Goal: Task Accomplishment & Management: Complete application form

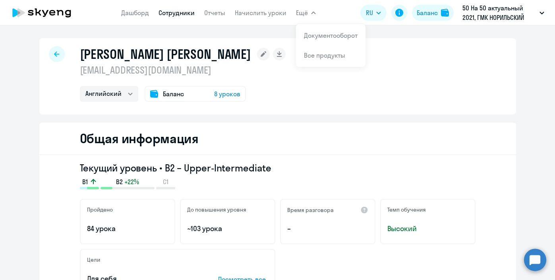
select select "english"
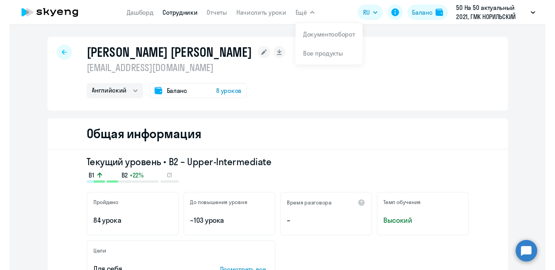
scroll to position [1108, 0]
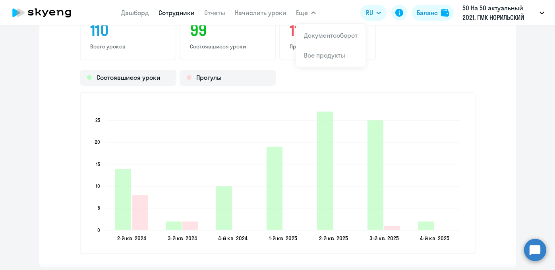
click at [166, 17] on app-menu-item-link "Сотрудники" at bounding box center [177, 13] width 36 height 10
click at [169, 14] on link "Сотрудники" at bounding box center [177, 13] width 36 height 8
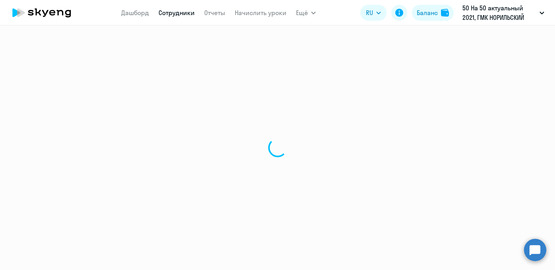
select select "30"
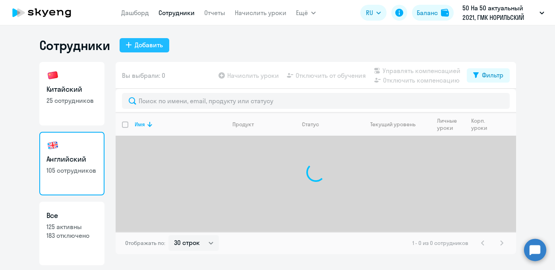
click at [145, 45] on div "Добавить" at bounding box center [149, 45] width 28 height 10
select select "english_adult_not_native_speaker"
select select "3"
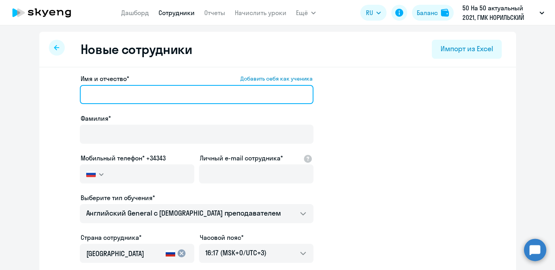
click at [152, 87] on input "Имя и отчество* Добавить себя как ученика" at bounding box center [197, 94] width 234 height 19
paste input "[PERSON_NAME]"
type input "[PERSON_NAME]"
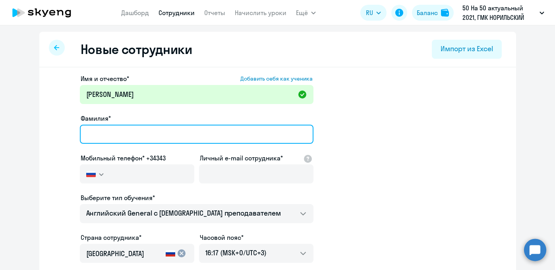
click at [155, 133] on input "Фамилия*" at bounding box center [197, 134] width 234 height 19
paste input "[PERSON_NAME]"
type input "[PERSON_NAME]"
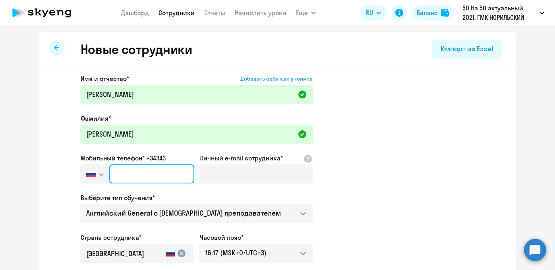
click at [164, 171] on input "text" at bounding box center [151, 174] width 85 height 19
paste input "[PHONE_NUMBER]"
type input "[PHONE_NUMBER]"
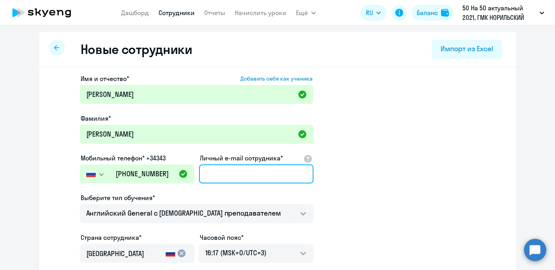
click at [210, 174] on input "Личный e-mail сотрудника*" at bounding box center [256, 174] width 114 height 19
paste input "[EMAIL_ADDRESS][DOMAIN_NAME]"
type input "[EMAIL_ADDRESS][DOMAIN_NAME]"
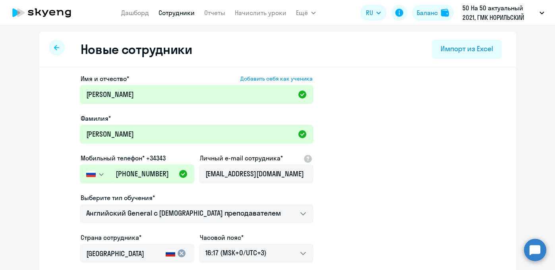
click at [341, 178] on app-new-student-form "Имя и отчество* Добавить себя как ученика [PERSON_NAME]* [PERSON_NAME] телефон*…" at bounding box center [277, 215] width 451 height 283
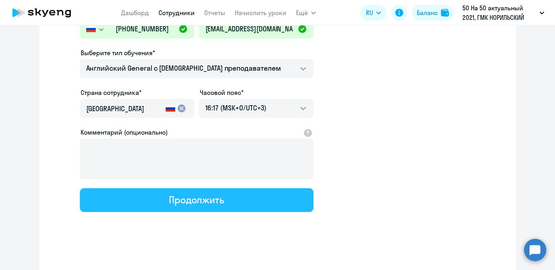
scroll to position [146, 0]
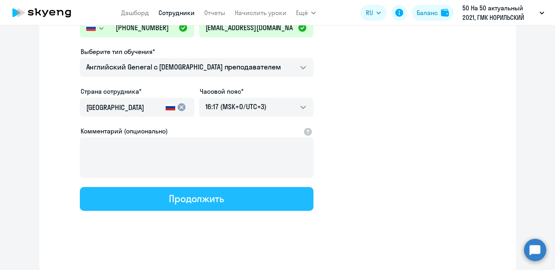
click at [242, 200] on button "Продолжить" at bounding box center [197, 199] width 234 height 24
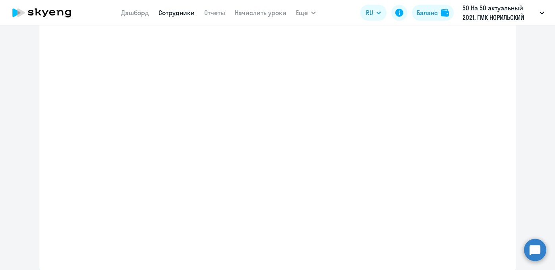
select select "english_adult_not_native_speaker"
select select "3"
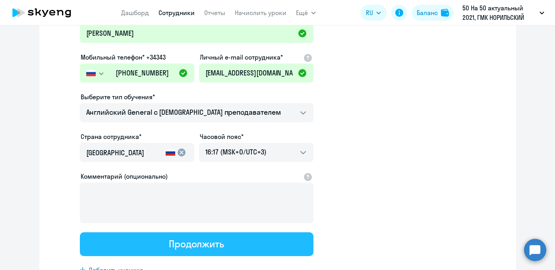
scroll to position [0, 0]
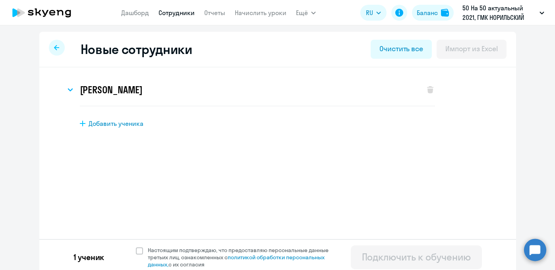
click at [118, 126] on span "Добавить ученика" at bounding box center [116, 123] width 55 height 9
select select "english_adult_not_native_speaker"
select select "3"
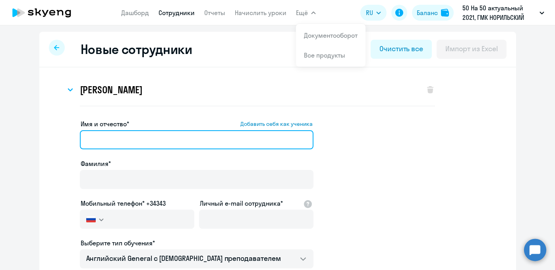
click at [123, 144] on input "Имя и отчество* Добавить себя как ученика" at bounding box center [197, 139] width 234 height 19
paste input "[PERSON_NAME]"
type input "[PERSON_NAME]"
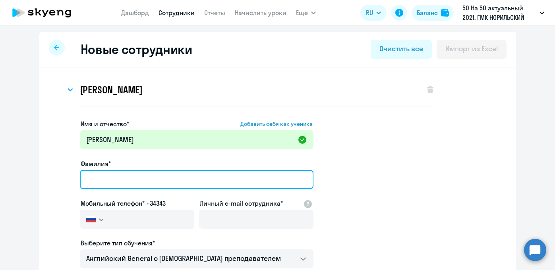
click at [120, 178] on input "Фамилия*" at bounding box center [197, 179] width 234 height 19
paste input "[PERSON_NAME]"
type input "[PERSON_NAME]"
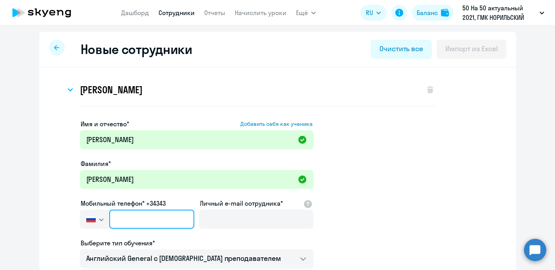
click at [141, 220] on input "text" at bounding box center [151, 219] width 85 height 19
paste input "[PHONE_NUMBER]"
type input "[PHONE_NUMBER]"
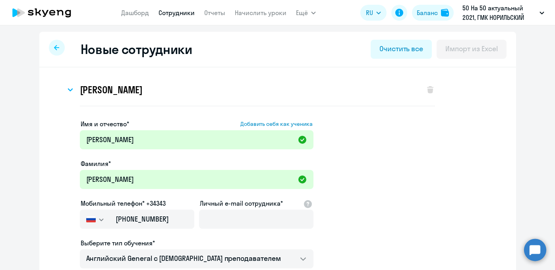
click at [315, 218] on app-new-student-form "Имя и отчество* Добавить себя как ученика [PERSON_NAME]* [PERSON_NAME] Мобильны…" at bounding box center [277, 260] width 451 height 283
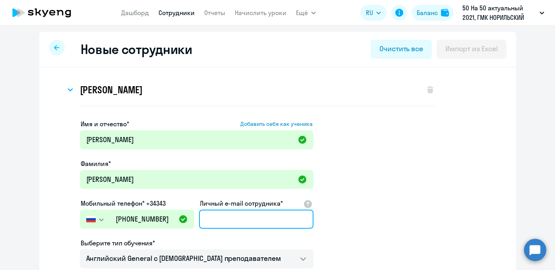
click at [248, 225] on input "Личный e-mail сотрудника*" at bounding box center [256, 219] width 114 height 19
paste input "[EMAIL_ADDRESS][DOMAIN_NAME]"
type input "[EMAIL_ADDRESS][DOMAIN_NAME]"
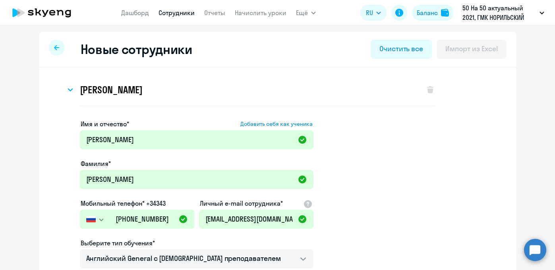
click at [382, 227] on app-new-student-form "Имя и отчество* Добавить себя как ученика [PERSON_NAME]* [PERSON_NAME] Мобильны…" at bounding box center [277, 260] width 451 height 283
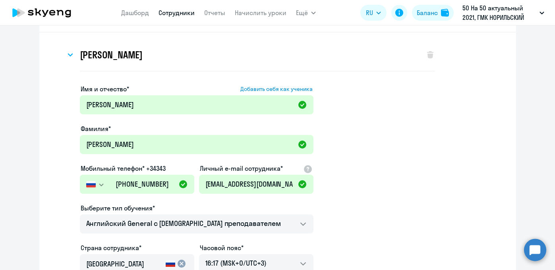
scroll to position [132, 0]
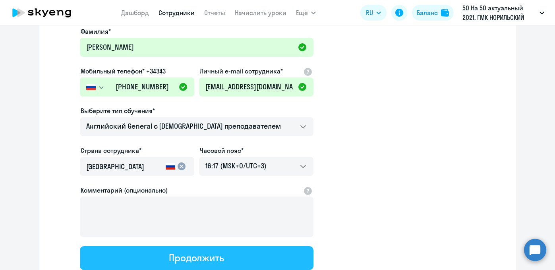
click at [207, 263] on div "Продолжить" at bounding box center [196, 258] width 55 height 13
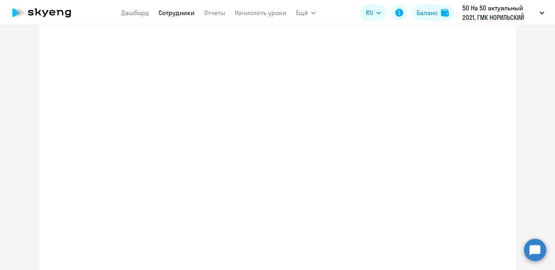
select select "english_adult_not_native_speaker"
select select "3"
select select "english_adult_not_native_speaker"
select select "3"
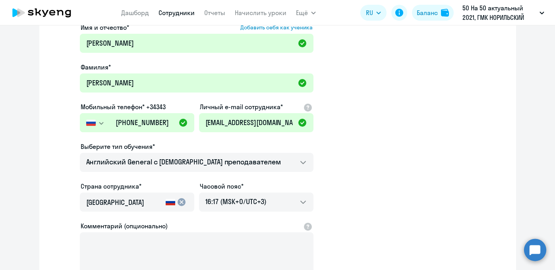
scroll to position [5, 0]
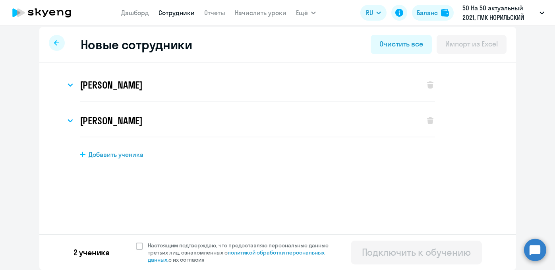
click at [127, 158] on span "Добавить ученика" at bounding box center [116, 154] width 55 height 9
select select "english_adult_not_native_speaker"
select select "3"
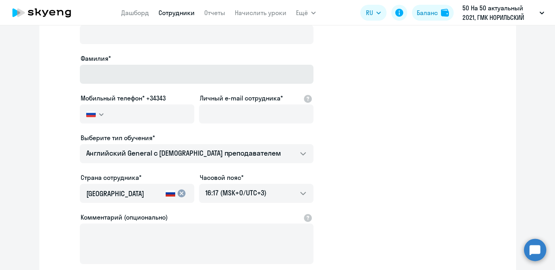
scroll to position [100, 0]
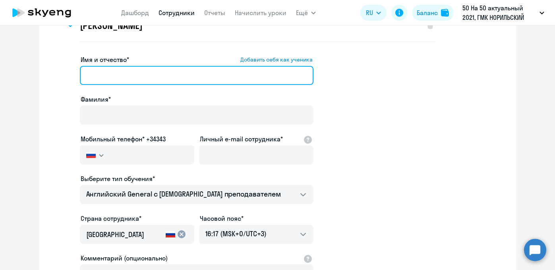
click at [153, 72] on input "Имя и отчество* Добавить себя как ученика" at bounding box center [197, 75] width 234 height 19
paste input "[PERSON_NAME]"
type input "[PERSON_NAME]"
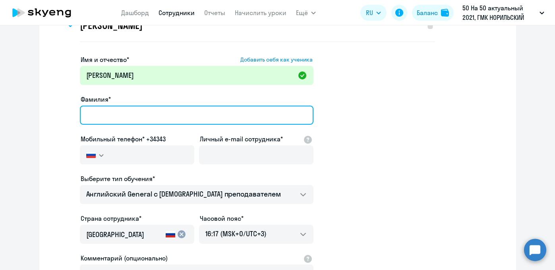
click at [143, 114] on input "Фамилия*" at bounding box center [197, 115] width 234 height 19
paste input "[PERSON_NAME]"
type input "[PERSON_NAME]"
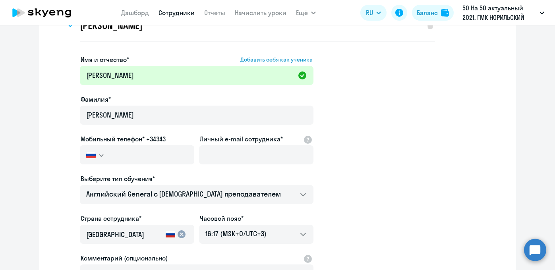
click at [377, 171] on app-new-student-form "Имя и отчество* Добавить себя как ученика [PERSON_NAME]* [PERSON_NAME] Мобильны…" at bounding box center [277, 196] width 451 height 283
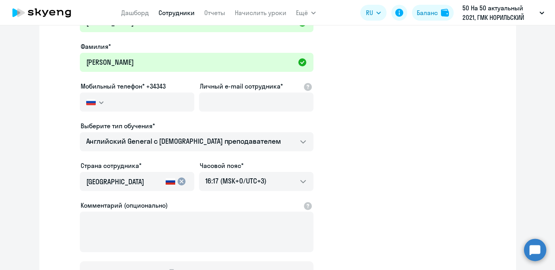
scroll to position [155, 0]
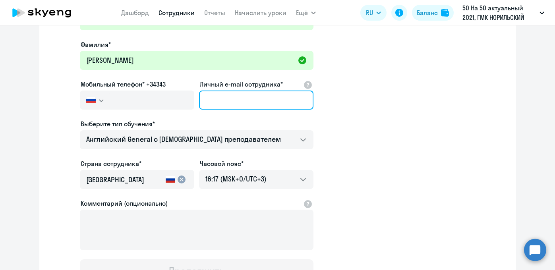
click at [242, 100] on input "Личный e-mail сотрудника*" at bounding box center [256, 100] width 114 height 19
paste input "[EMAIL_ADDRESS][DOMAIN_NAME]"
type input "[EMAIL_ADDRESS][DOMAIN_NAME]"
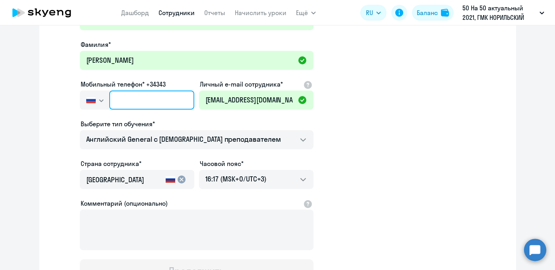
click at [151, 107] on input "text" at bounding box center [151, 100] width 85 height 19
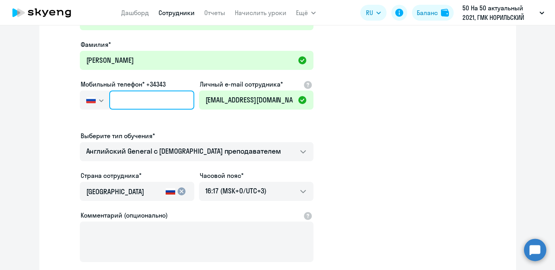
paste input "[PHONE_NUMBER]"
type input "[PHONE_NUMBER]"
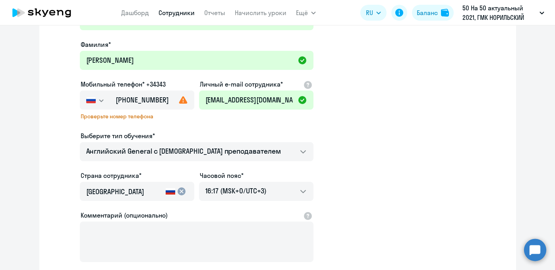
click at [184, 121] on div "Проверьте номер телефона" at bounding box center [137, 119] width 114 height 12
click at [163, 101] on input "[PHONE_NUMBER]" at bounding box center [151, 100] width 85 height 19
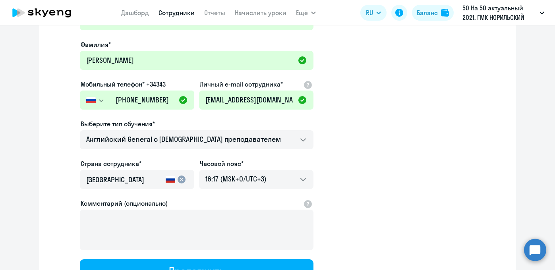
click at [395, 130] on app-new-student-form "Имя и отчество* Добавить себя как ученика [PERSON_NAME]* [PERSON_NAME] Мобильны…" at bounding box center [277, 141] width 451 height 283
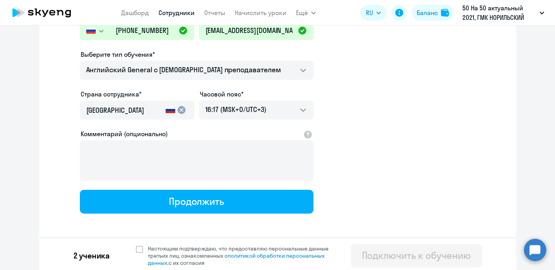
scroll to position [227, 0]
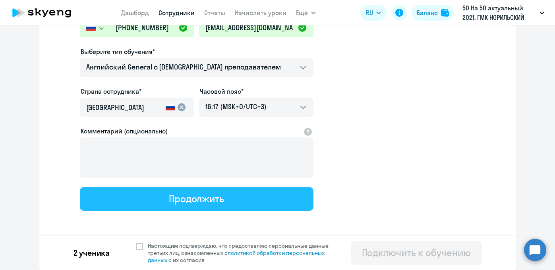
click at [250, 204] on button "Продолжить" at bounding box center [197, 199] width 234 height 24
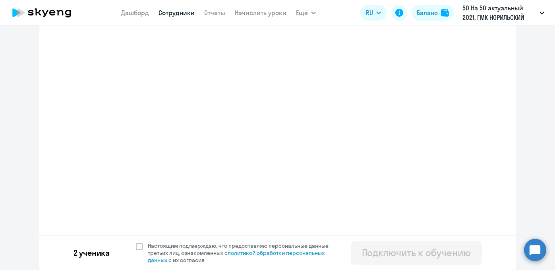
select select "english_adult_not_native_speaker"
select select "3"
select select "english_adult_not_native_speaker"
select select "3"
select select "english_adult_not_native_speaker"
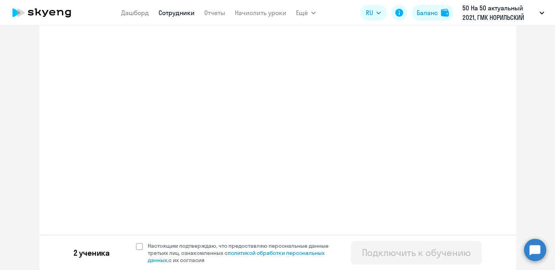
select select "3"
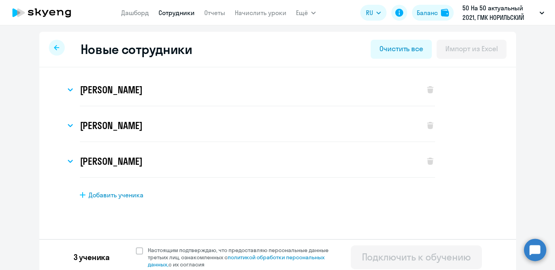
scroll to position [5, 0]
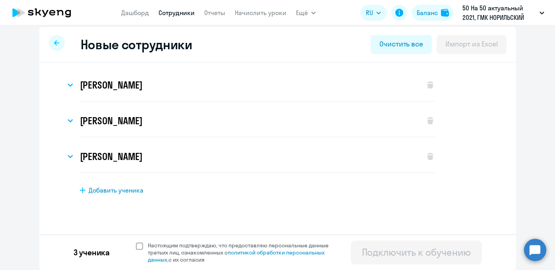
click at [136, 246] on span at bounding box center [139, 246] width 7 height 7
click at [136, 242] on input "Настоящим подтверждаю, что предоставляю персональные данные третьих лиц, ознако…" at bounding box center [136, 242] width 0 height 0
checkbox input "true"
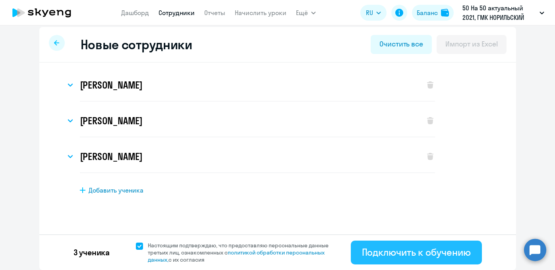
click at [416, 258] on div "Подключить к обучению" at bounding box center [416, 252] width 109 height 13
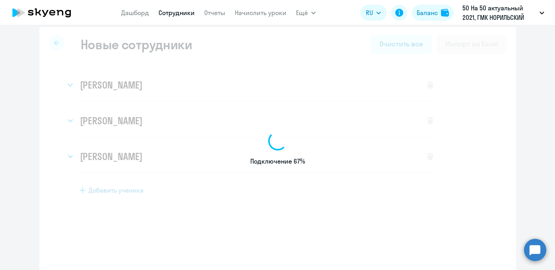
select select "english_adult_not_native_speaker"
select select "3"
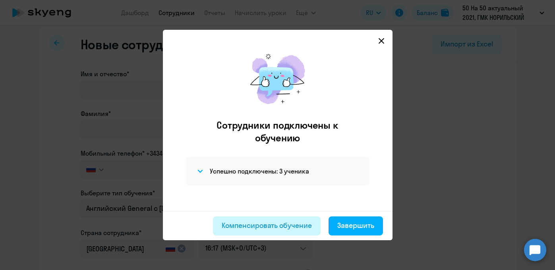
click at [282, 226] on div "Компенсировать обучение" at bounding box center [267, 226] width 90 height 10
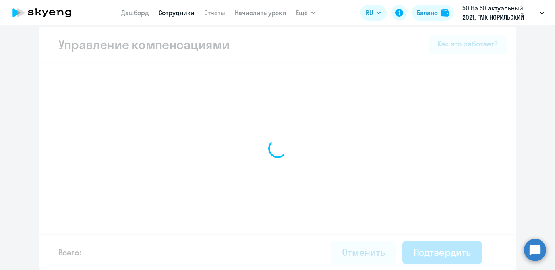
select select "MONTHLY"
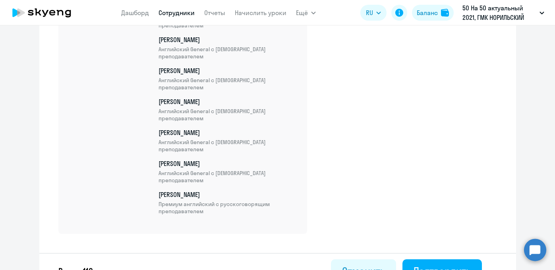
scroll to position [3601, 0]
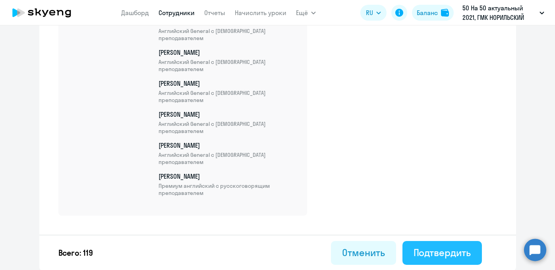
click at [429, 249] on div "Подтвердить" at bounding box center [442, 252] width 57 height 13
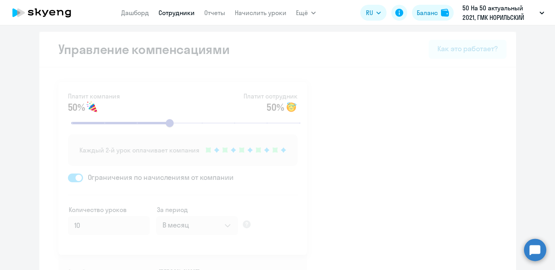
select select "30"
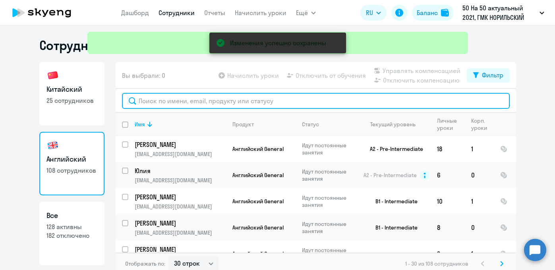
click at [180, 101] on input "text" at bounding box center [316, 101] width 388 height 16
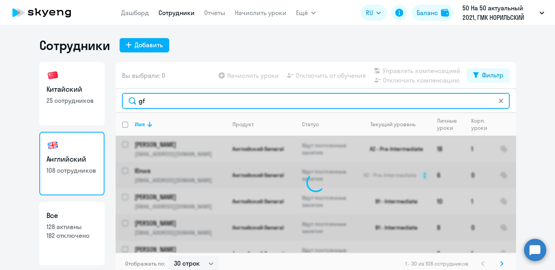
type input "g"
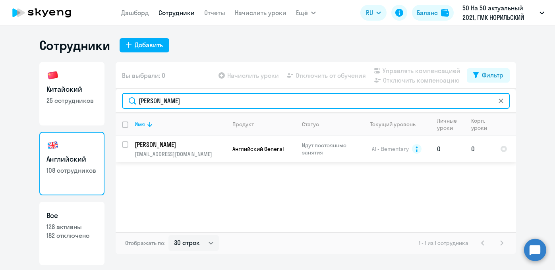
type input "[PERSON_NAME]"
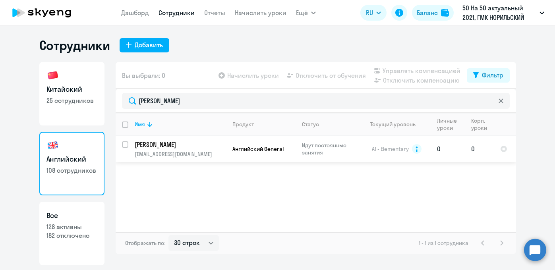
click at [127, 144] on input "select row 7584179" at bounding box center [130, 149] width 16 height 16
checkbox input "true"
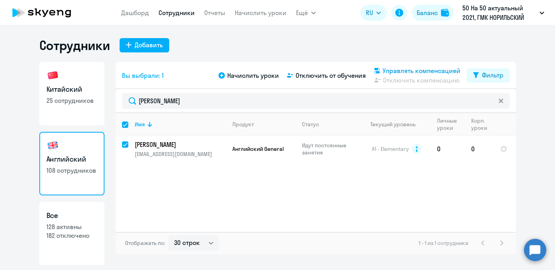
click at [407, 71] on span "Управлять компенсацией" at bounding box center [422, 71] width 78 height 10
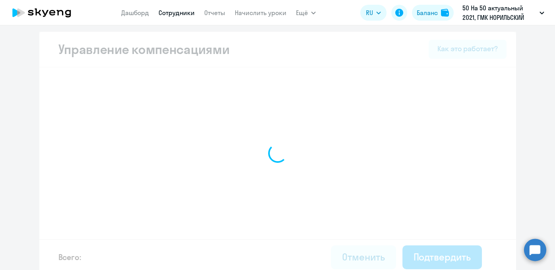
select select "MONTHLY"
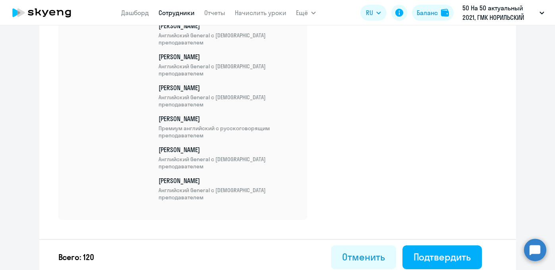
scroll to position [3632, 0]
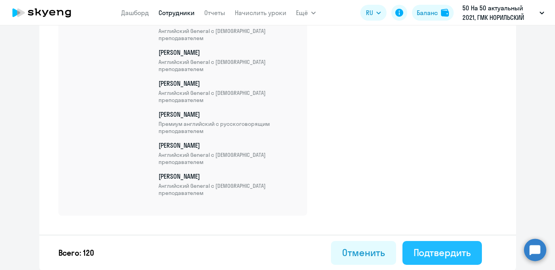
click at [421, 256] on div "Подтвердить" at bounding box center [442, 252] width 57 height 13
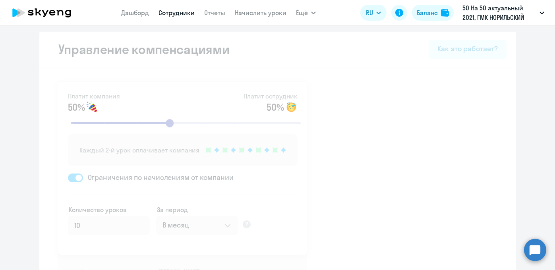
select select "30"
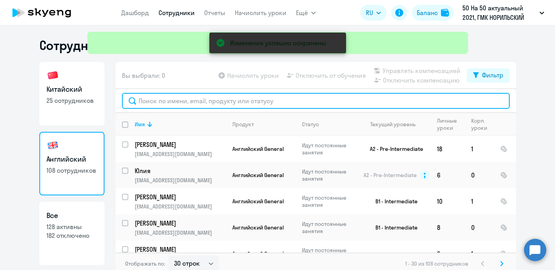
click at [199, 100] on input "text" at bounding box center [316, 101] width 388 height 16
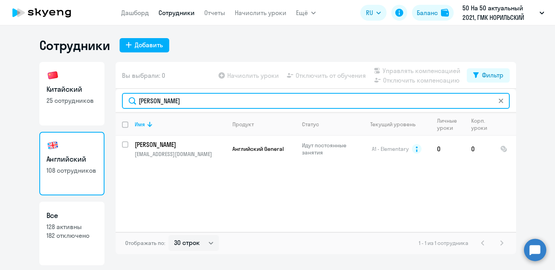
drag, startPoint x: 182, startPoint y: 100, endPoint x: 9, endPoint y: 97, distance: 172.9
click at [9, 97] on ng-component "Сотрудники Добавить Китайский 25 сотрудников Английский 108 сотрудников Все 128…" at bounding box center [277, 151] width 555 height 228
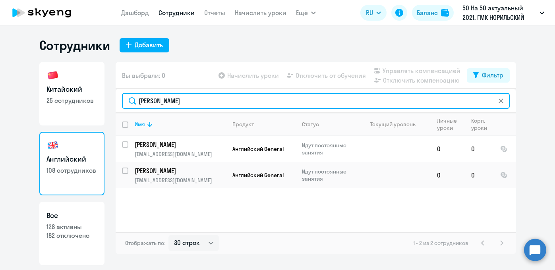
click at [212, 103] on input "[PERSON_NAME]" at bounding box center [316, 101] width 388 height 16
drag, startPoint x: 215, startPoint y: 103, endPoint x: 63, endPoint y: 91, distance: 152.7
click at [63, 91] on div "Китайский 25 сотрудников Английский 108 сотрудников Все 128 активны 182 отключе…" at bounding box center [277, 163] width 477 height 203
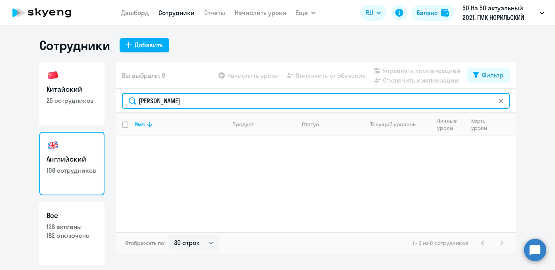
drag, startPoint x: 205, startPoint y: 99, endPoint x: 91, endPoint y: 102, distance: 113.3
click at [91, 102] on div "Китайский 25 сотрудников Английский 108 сотрудников Все 128 активны 182 отключе…" at bounding box center [277, 163] width 477 height 203
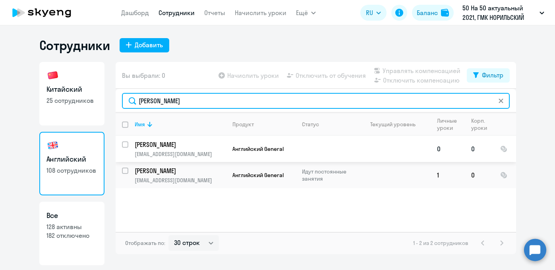
type input "[PERSON_NAME]"
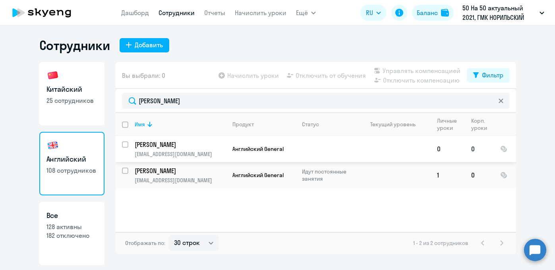
click at [126, 145] on input "select row 42857127" at bounding box center [130, 149] width 16 height 16
checkbox input "true"
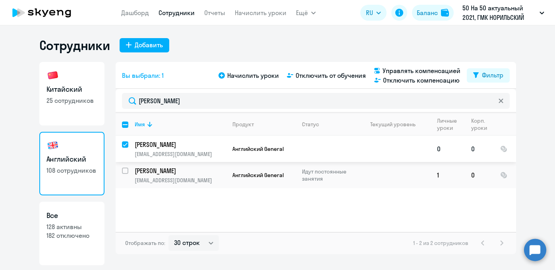
click at [154, 144] on p "[PERSON_NAME]" at bounding box center [180, 144] width 90 height 9
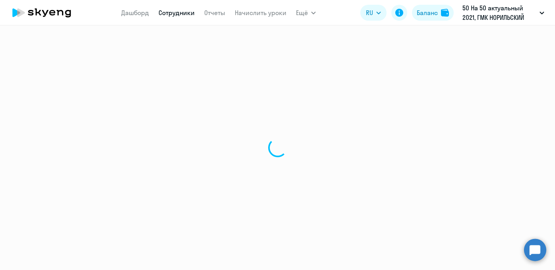
select select "english"
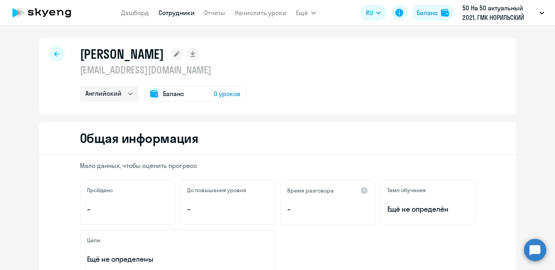
click at [171, 58] on rect at bounding box center [177, 54] width 13 height 13
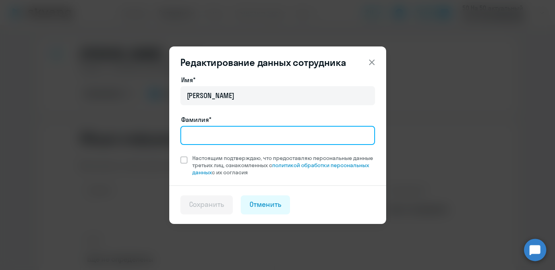
click at [200, 135] on input "Фамилия*" at bounding box center [277, 135] width 195 height 19
type input "[PERSON_NAME]"
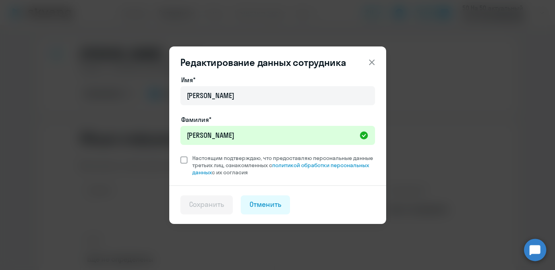
click at [184, 157] on span at bounding box center [183, 160] width 7 height 7
click at [180, 155] on input "Настоящим подтверждаю, что предоставляю персональные данные третьих лиц, ознако…" at bounding box center [180, 154] width 0 height 0
checkbox input "true"
click at [211, 211] on button "Сохранить" at bounding box center [206, 205] width 53 height 19
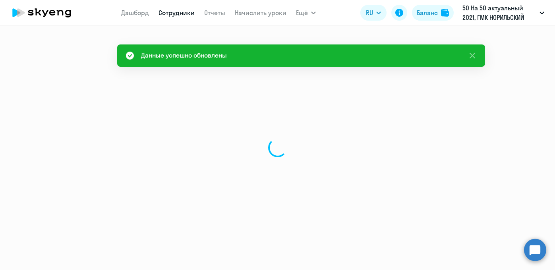
select select "english"
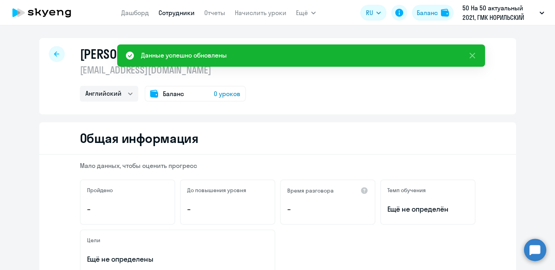
click at [54, 54] on icon at bounding box center [56, 53] width 5 height 5
select select "30"
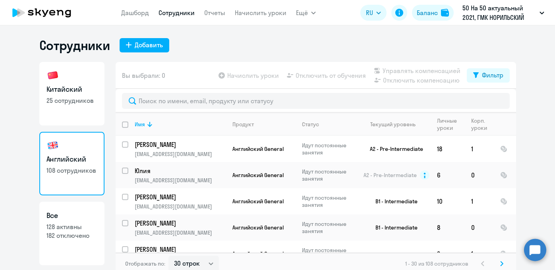
click at [70, 101] on p "25 сотрудников" at bounding box center [72, 100] width 51 height 9
select select "30"
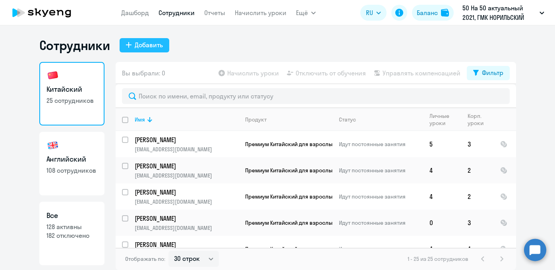
click at [148, 47] on div "Добавить" at bounding box center [149, 45] width 28 height 10
select select "english_adult_not_native_speaker"
select select "3"
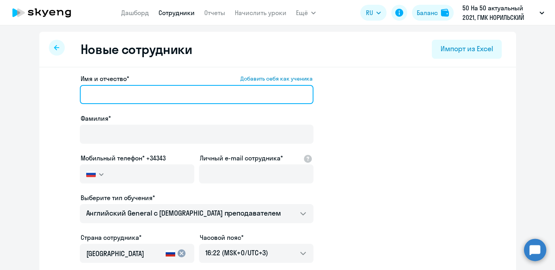
click at [111, 97] on input "Имя и отчество* Добавить себя как ученика" at bounding box center [197, 94] width 234 height 19
paste input "[PERSON_NAME]"
type input "[PERSON_NAME]"
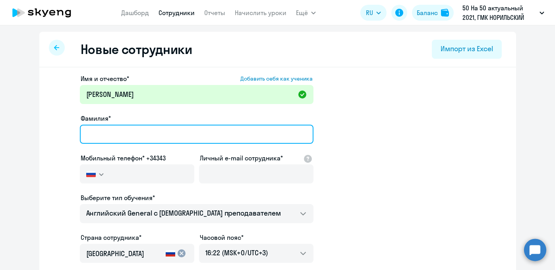
click at [107, 135] on input "Фамилия*" at bounding box center [197, 134] width 234 height 19
paste input "Суровова"
type input "Суровова"
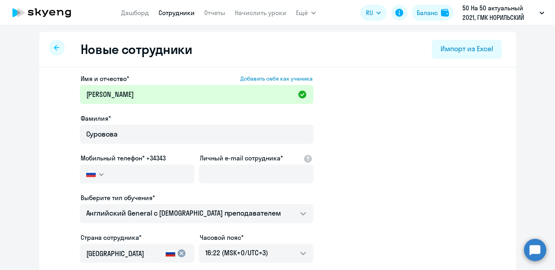
click at [402, 155] on app-new-student-form "Имя и отчество* Добавить себя как ученика [PERSON_NAME]* Суровова Мобильный тел…" at bounding box center [277, 215] width 451 height 283
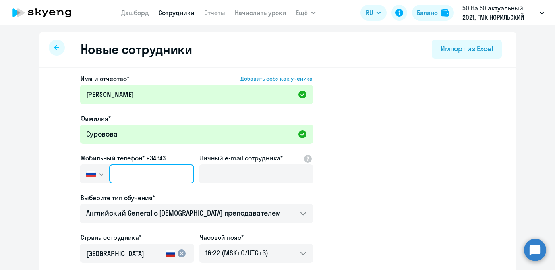
click at [145, 179] on input "text" at bounding box center [151, 174] width 85 height 19
paste input "[PHONE_NUMBER]"
type input "[PHONE_NUMBER]"
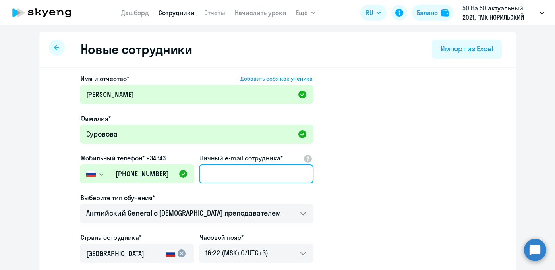
click at [244, 169] on input "Личный e-mail сотрудника*" at bounding box center [256, 174] width 114 height 19
paste input "[EMAIL_ADDRESS][DOMAIN_NAME]"
type input "[EMAIL_ADDRESS][DOMAIN_NAME]"
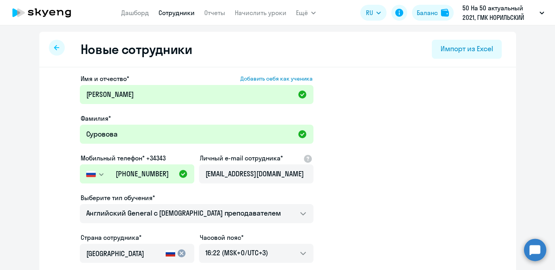
click at [376, 176] on app-new-student-form "Имя и отчество* Добавить себя как ученика [PERSON_NAME]* Суровова Мобильный тел…" at bounding box center [277, 215] width 451 height 283
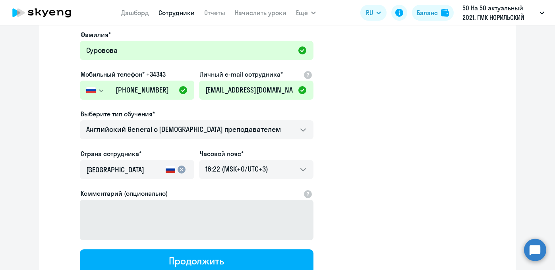
scroll to position [91, 0]
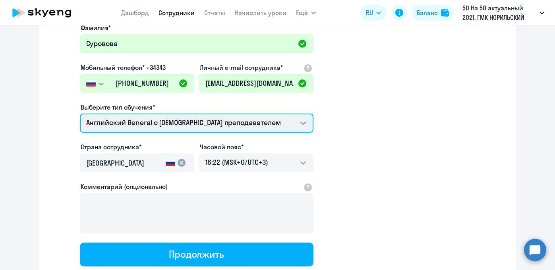
click at [182, 127] on select "Английский General с русскоговорящим преподавателем Английский General с [DEMOG…" at bounding box center [197, 123] width 234 height 19
select select "chinese_adult_not_native_speaker_premium"
click at [80, 114] on select "Английский General с русскоговорящим преподавателем Английский General с [DEMOG…" at bounding box center [197, 123] width 234 height 19
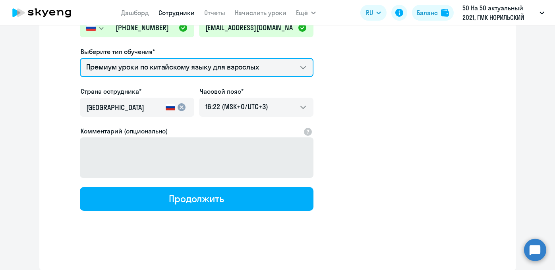
scroll to position [0, 0]
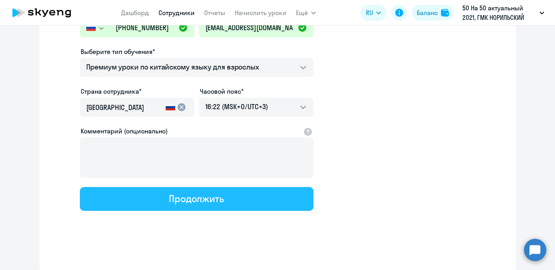
click at [222, 194] on button "Продолжить" at bounding box center [197, 199] width 234 height 24
select select "chinese_adult_not_native_speaker_premium"
select select "3"
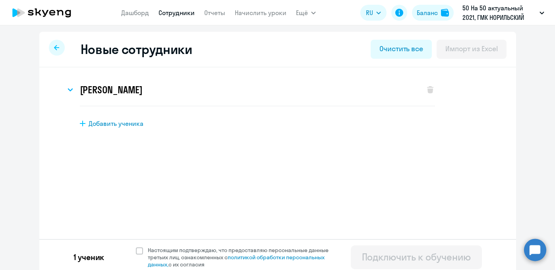
click at [120, 124] on span "Добавить ученика" at bounding box center [116, 123] width 55 height 9
select select "english_adult_not_native_speaker"
select select "3"
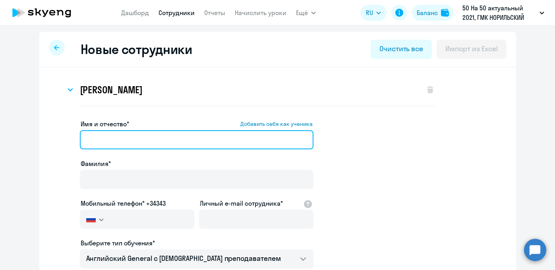
click at [165, 138] on input "Имя и отчество* Добавить себя как ученика" at bounding box center [197, 139] width 234 height 19
paste input "[PERSON_NAME]"
type input "[PERSON_NAME]"
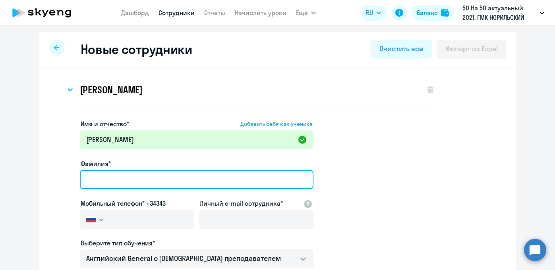
click at [162, 178] on input "Фамилия*" at bounding box center [197, 179] width 234 height 19
paste input "[PERSON_NAME]"
type input "[PERSON_NAME]"
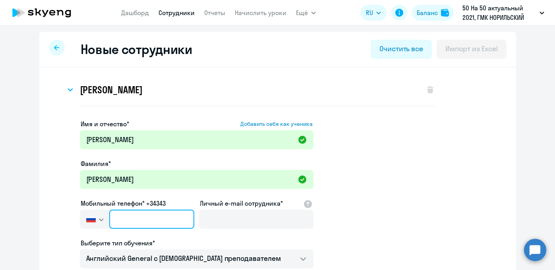
click at [140, 221] on input "text" at bounding box center [151, 219] width 85 height 19
paste input "[PHONE_NUMBER]"
type input "[PHONE_NUMBER]"
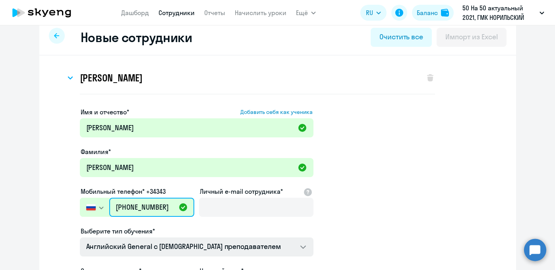
scroll to position [48, 0]
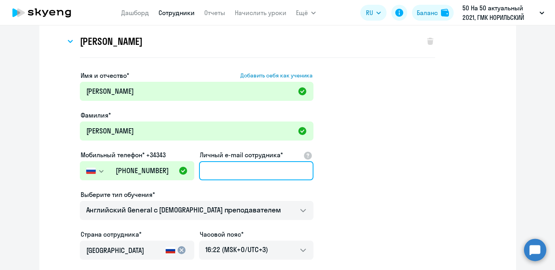
click at [267, 170] on input "Личный e-mail сотрудника*" at bounding box center [256, 170] width 114 height 19
paste input "[EMAIL_ADDRESS][DOMAIN_NAME]"
type input "[EMAIL_ADDRESS][DOMAIN_NAME]"
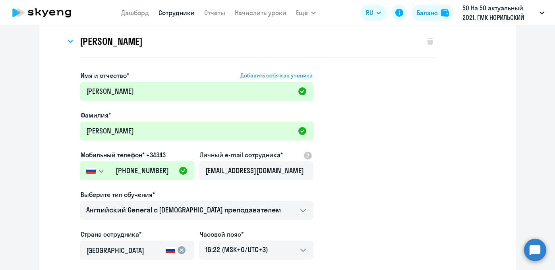
click at [380, 168] on app-new-student-form "Имя и отчество* Добавить себя как ученика [PERSON_NAME]* [PERSON_NAME] Мобильны…" at bounding box center [277, 212] width 451 height 283
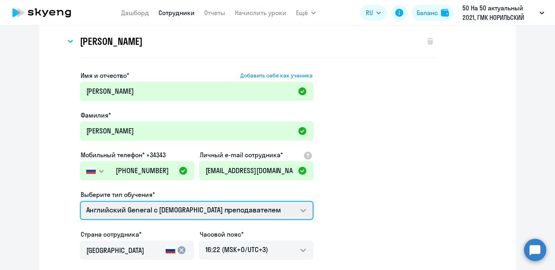
click at [246, 209] on select "Английский General с русскоговорящим преподавателем Английский General с [DEMOG…" at bounding box center [197, 210] width 234 height 19
select select "chinese_adult_not_native_speaker_premium"
click at [80, 201] on select "Английский General с русскоговорящим преподавателем Английский General с [DEMOG…" at bounding box center [197, 210] width 234 height 19
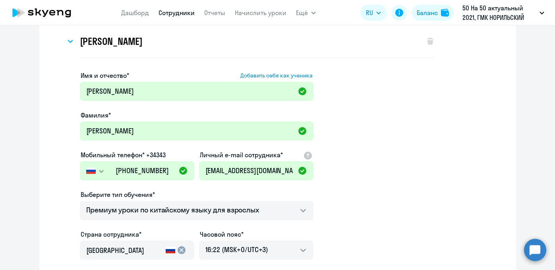
click at [363, 190] on app-new-student-form "Имя и отчество* Добавить себя как ученика [PERSON_NAME]* [PERSON_NAME] Мобильны…" at bounding box center [277, 212] width 451 height 283
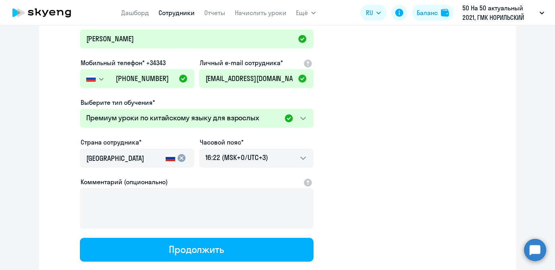
scroll to position [152, 0]
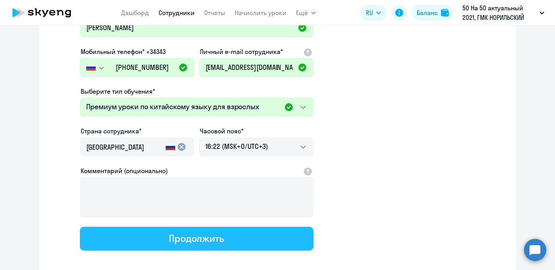
click at [246, 239] on button "Продолжить" at bounding box center [197, 239] width 234 height 24
select select "chinese_adult_not_native_speaker_premium"
select select "3"
select select "chinese_adult_not_native_speaker_premium"
select select "3"
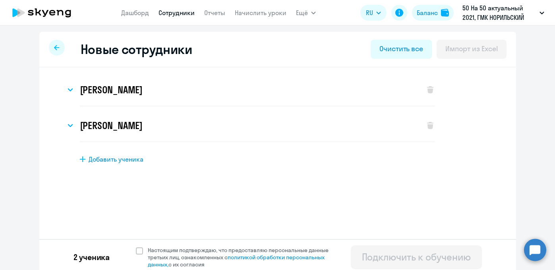
scroll to position [5, 0]
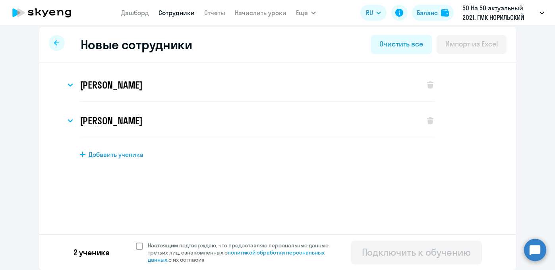
click at [143, 246] on span "Настоящим подтверждаю, что предоставляю персональные данные третьих лиц, ознако…" at bounding box center [240, 252] width 195 height 21
click at [136, 242] on input "Настоящим подтверждаю, что предоставляю персональные данные третьих лиц, ознако…" at bounding box center [136, 242] width 0 height 0
checkbox input "true"
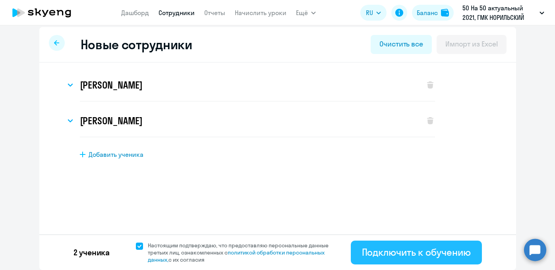
click at [383, 255] on div "Подключить к обучению" at bounding box center [416, 252] width 109 height 13
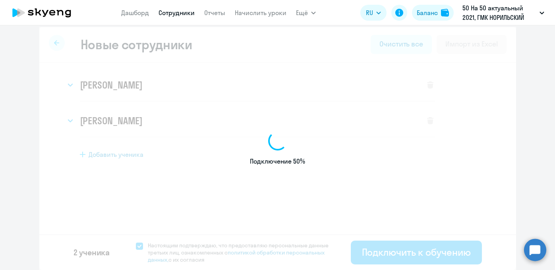
select select "english_adult_not_native_speaker"
select select "3"
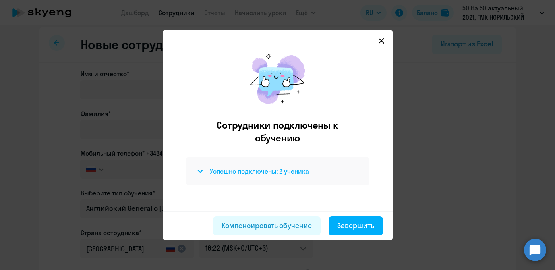
click at [295, 176] on div "Успешно подключены: 2 ученика" at bounding box center [278, 172] width 165 height 10
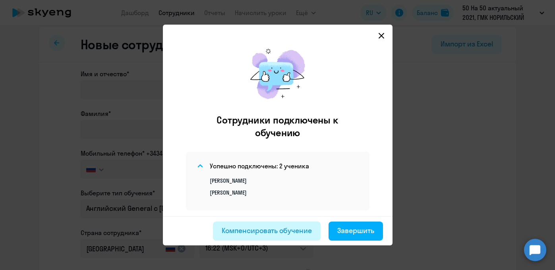
click at [285, 233] on div "Компенсировать обучение" at bounding box center [267, 231] width 90 height 10
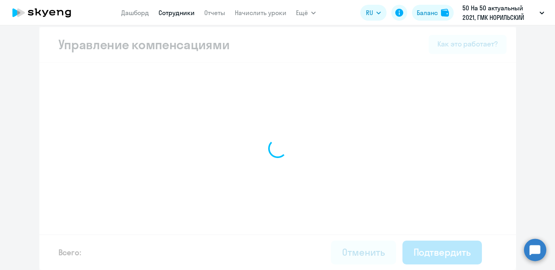
select select "MONTHLY"
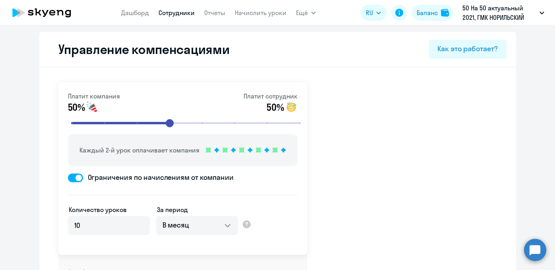
click at [182, 15] on link "Сотрудники" at bounding box center [177, 13] width 36 height 8
select select "30"
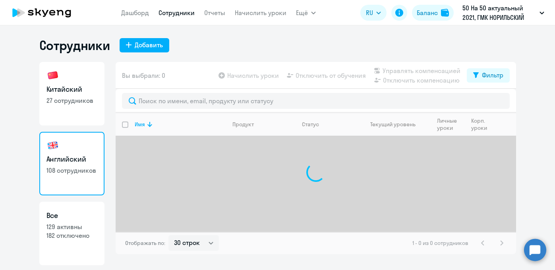
click at [91, 98] on p "27 сотрудников" at bounding box center [72, 100] width 51 height 9
select select "30"
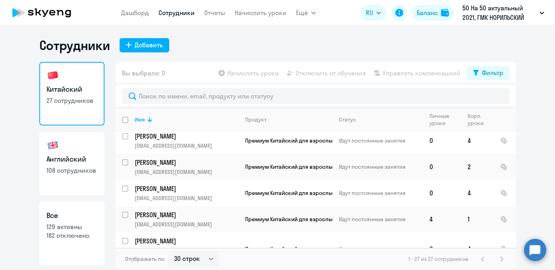
scroll to position [577, 0]
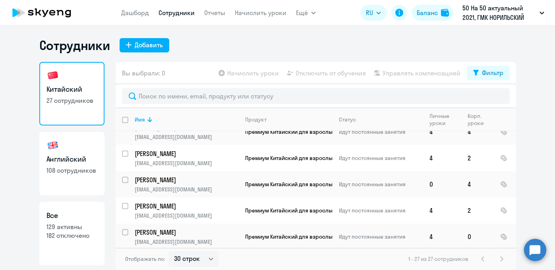
click at [125, 256] on input "select row 16824865" at bounding box center [130, 264] width 16 height 16
checkbox input "true"
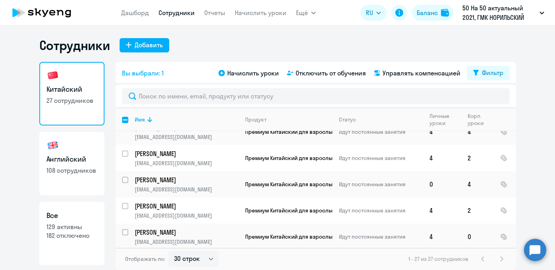
click at [187, 256] on p "[EMAIL_ADDRESS][DOMAIN_NAME]" at bounding box center [187, 259] width 104 height 7
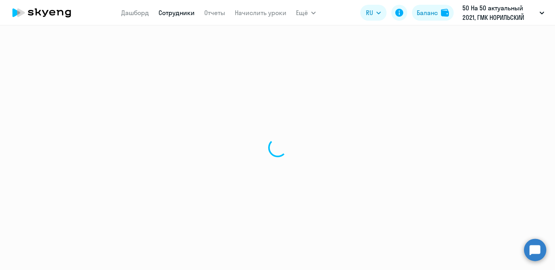
select select "chinese"
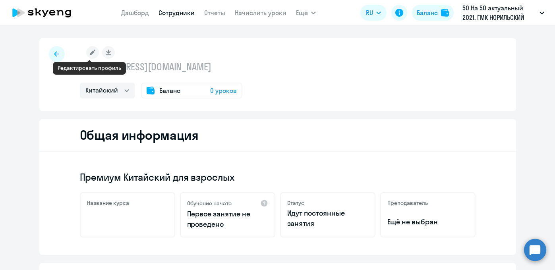
click at [93, 54] on rect at bounding box center [92, 52] width 13 height 13
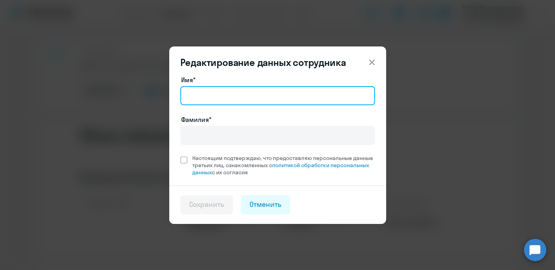
click at [223, 94] on input "Имя*" at bounding box center [277, 95] width 195 height 19
type input "[PERSON_NAME]"
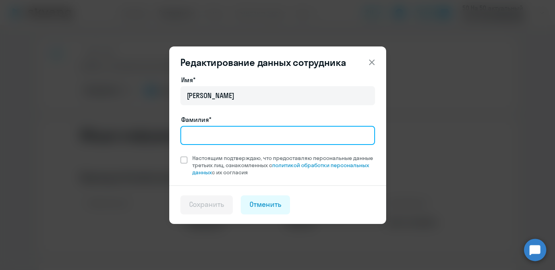
click at [220, 136] on input "Фамилия*" at bounding box center [277, 135] width 195 height 19
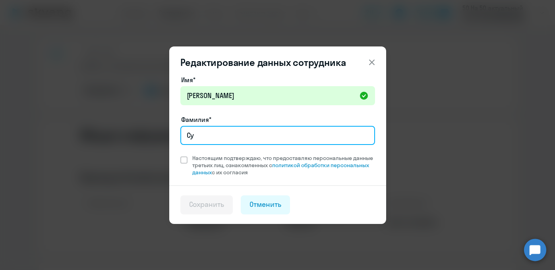
type input "Суровова"
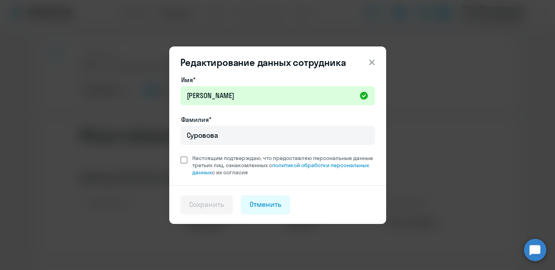
click at [186, 160] on span at bounding box center [183, 160] width 7 height 7
click at [180, 155] on input "Настоящим подтверждаю, что предоставляю персональные данные третьих лиц, ознако…" at bounding box center [180, 154] width 0 height 0
checkbox input "true"
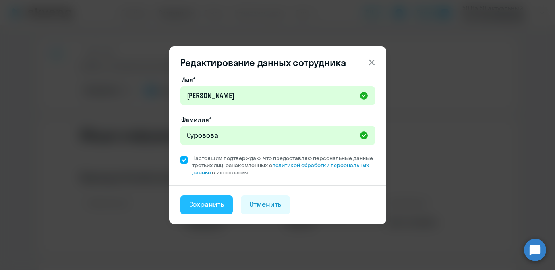
click at [229, 209] on button "Сохранить" at bounding box center [206, 205] width 53 height 19
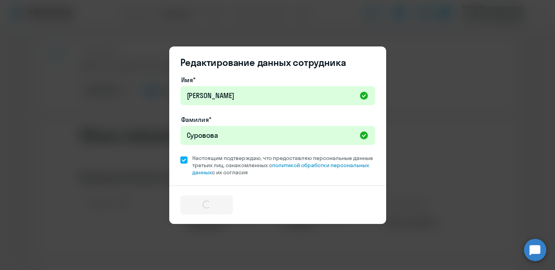
select select "chinese"
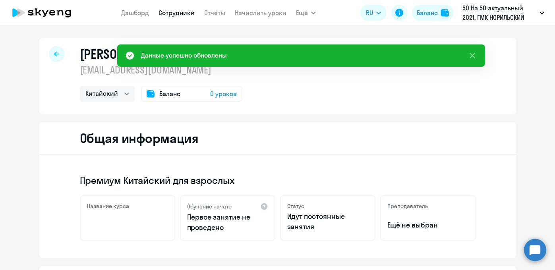
click at [52, 58] on div at bounding box center [57, 54] width 16 height 16
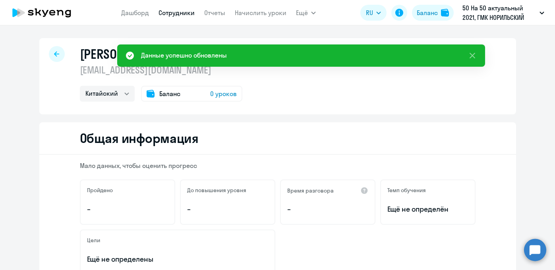
click at [53, 57] on div at bounding box center [57, 54] width 16 height 16
select select "30"
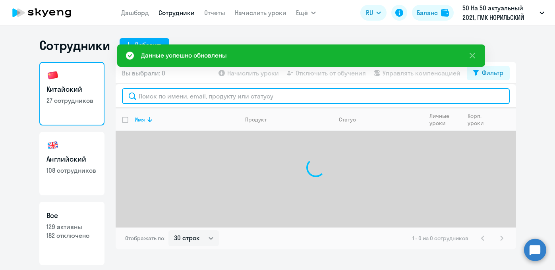
click at [200, 98] on input "text" at bounding box center [316, 96] width 388 height 16
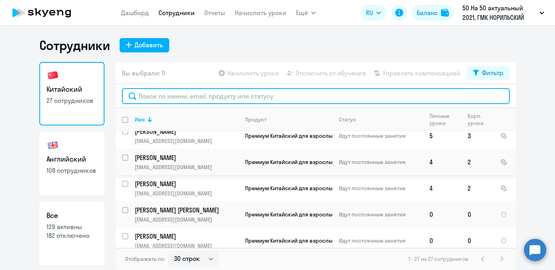
scroll to position [16, 0]
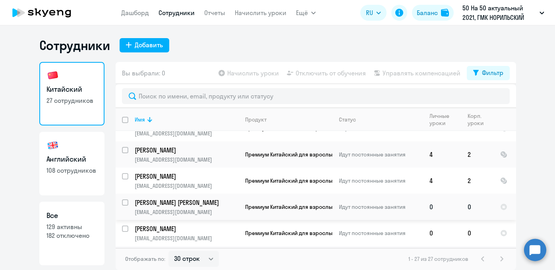
click at [127, 204] on input "select row 4586504" at bounding box center [130, 208] width 16 height 16
checkbox input "true"
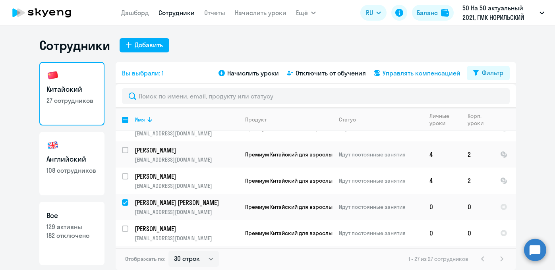
click at [387, 74] on span "Управлять компенсацией" at bounding box center [422, 73] width 78 height 10
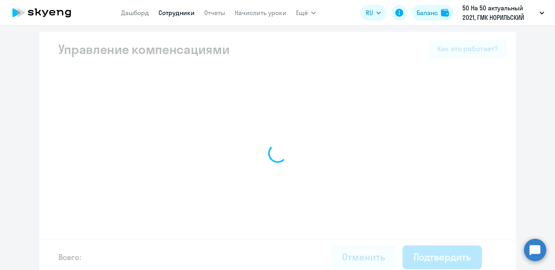
select select "MONTHLY"
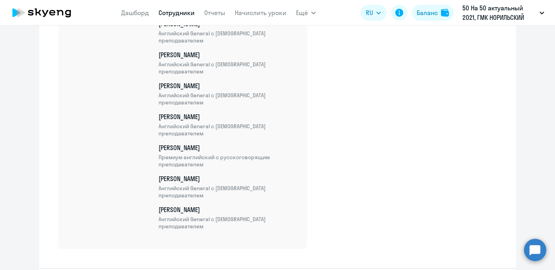
scroll to position [3689, 0]
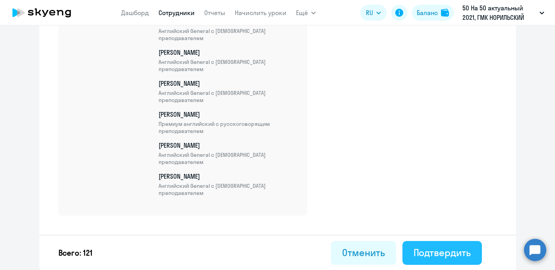
click at [440, 255] on div "Подтвердить" at bounding box center [442, 252] width 57 height 13
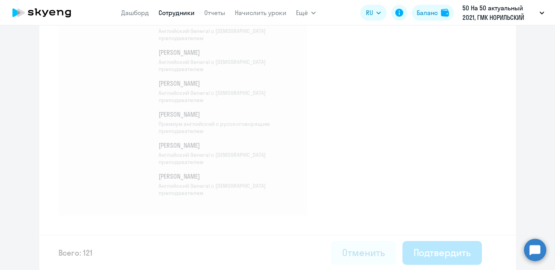
select select "30"
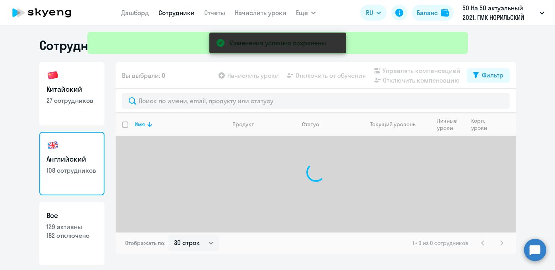
click at [62, 91] on h3 "Китайский" at bounding box center [72, 89] width 51 height 10
select select "30"
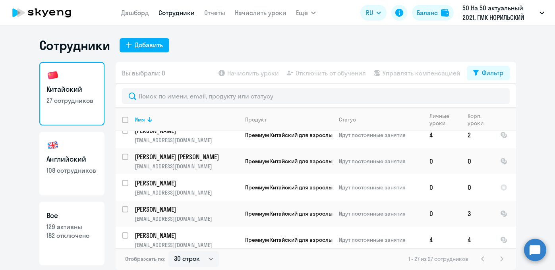
scroll to position [65, 0]
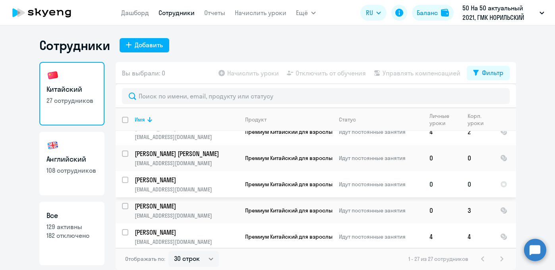
click at [122, 179] on input "select row 16824865" at bounding box center [130, 185] width 16 height 16
checkbox input "true"
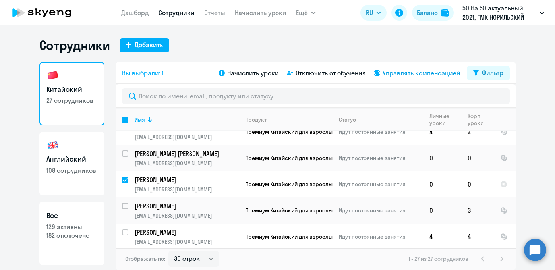
click at [403, 72] on span "Управлять компенсацией" at bounding box center [422, 73] width 78 height 10
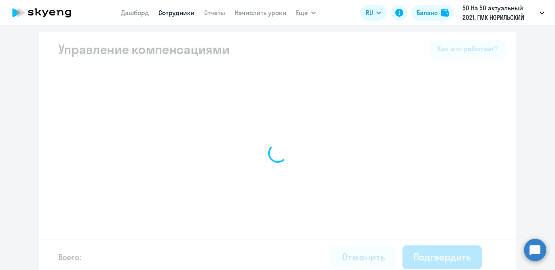
select select "MONTHLY"
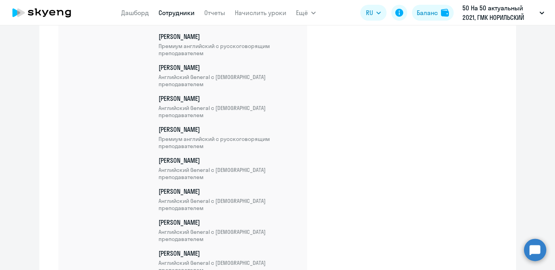
scroll to position [3687, 0]
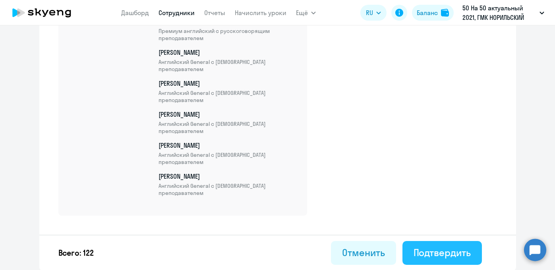
click at [422, 259] on button "Подтвердить" at bounding box center [442, 253] width 79 height 24
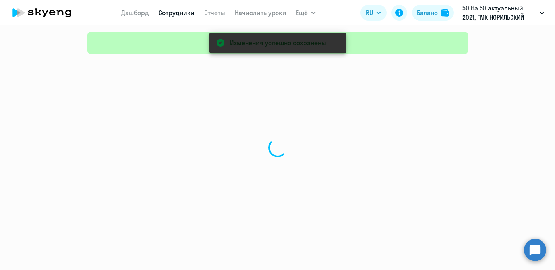
select select "30"
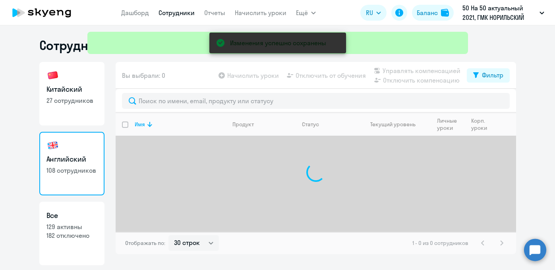
click at [69, 99] on p "27 сотрудников" at bounding box center [72, 100] width 51 height 9
select select "30"
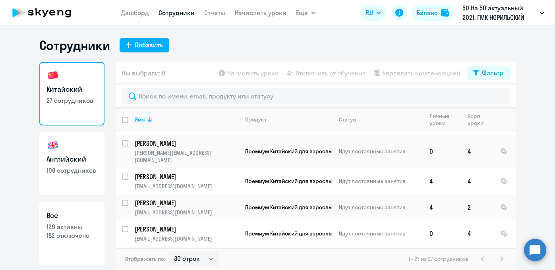
scroll to position [586, 0]
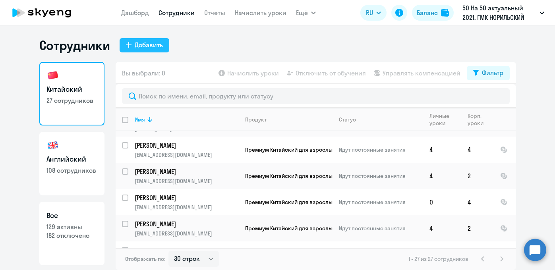
click at [163, 44] on button "Добавить" at bounding box center [145, 45] width 50 height 14
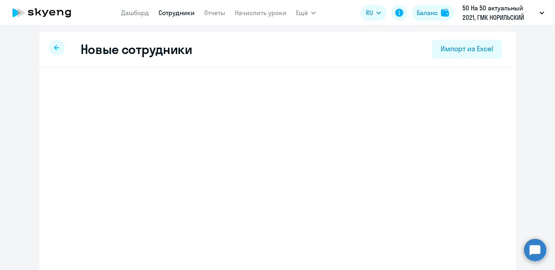
select select "english_adult_not_native_speaker"
select select "3"
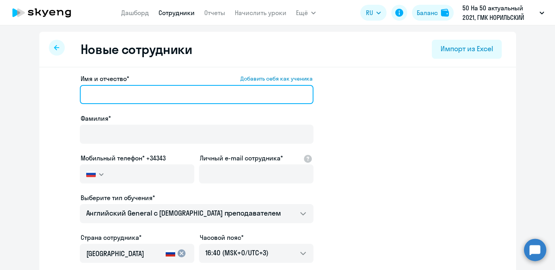
click at [116, 94] on input "Имя и отчество* Добавить себя как ученика" at bounding box center [197, 94] width 234 height 19
paste input "[PERSON_NAME]"
type input "[PERSON_NAME]"
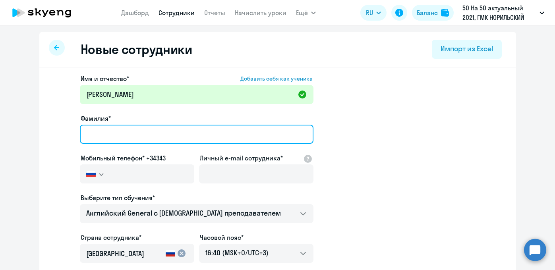
click at [118, 136] on input "Фамилия*" at bounding box center [197, 134] width 234 height 19
paste input "Аварский"
type input "Аварский"
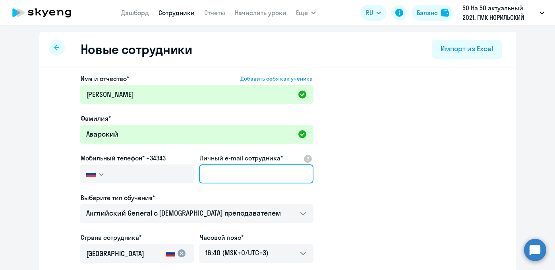
click at [231, 176] on input "Личный e-mail сотрудника*" at bounding box center [256, 174] width 114 height 19
paste input "[EMAIL_ADDRESS][DOMAIN_NAME]"
type input "[EMAIL_ADDRESS][DOMAIN_NAME]"
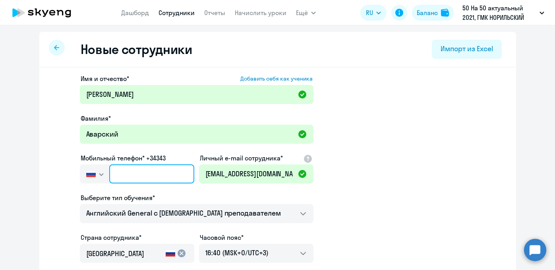
click at [152, 172] on input "text" at bounding box center [151, 174] width 85 height 19
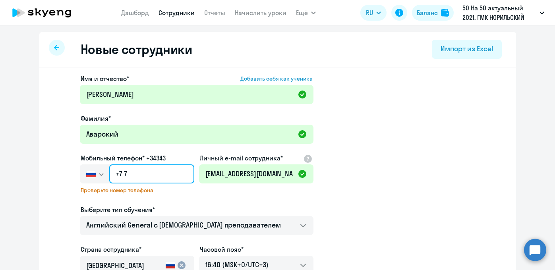
paste input "[PHONE_NUMBER]"
type input "[PHONE_NUMBER]"
click at [180, 191] on span "Проверьте номер телефона" at bounding box center [137, 190] width 113 height 7
drag, startPoint x: 161, startPoint y: 176, endPoint x: 44, endPoint y: 173, distance: 116.5
click at [44, 173] on div "Имя и отчество* Добавить себя как ученика [PERSON_NAME]* Аварский Мобильный тел…" at bounding box center [277, 248] width 477 height 361
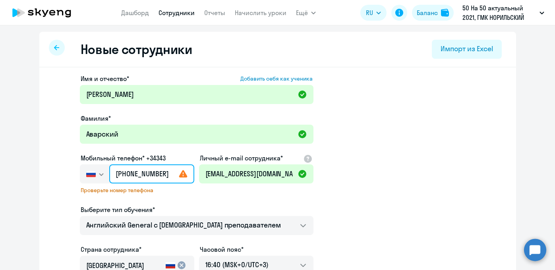
click at [149, 178] on input "[PHONE_NUMBER]" at bounding box center [151, 174] width 85 height 19
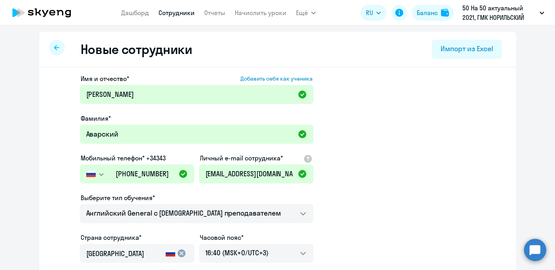
click at [169, 188] on ds-form-field "Мобильный телефон* +34343 [GEOGRAPHIC_DATA] +7 [GEOGRAPHIC_DATA] +7 [GEOGRAPHIC…" at bounding box center [137, 173] width 114 height 40
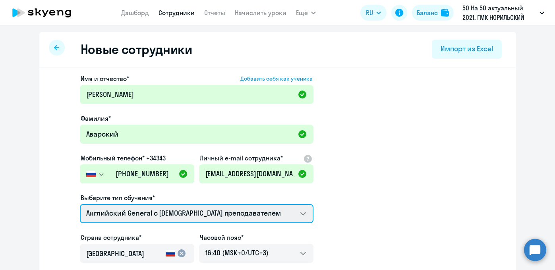
click at [164, 209] on select "Английский General с русскоговорящим преподавателем Английский General с [DEMOG…" at bounding box center [197, 213] width 234 height 19
select select "chinese_adult_not_native_speaker_premium"
click at [80, 204] on select "Английский General с русскоговорящим преподавателем Английский General с [DEMOG…" at bounding box center [197, 213] width 234 height 19
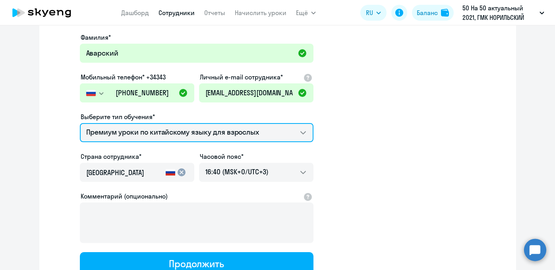
scroll to position [138, 0]
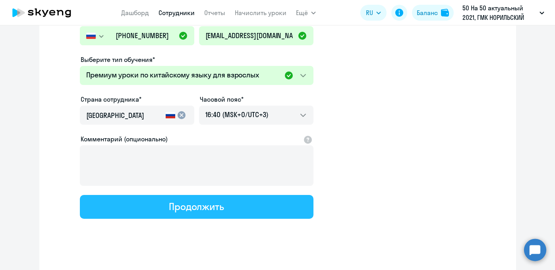
click at [221, 208] on div "Продолжить" at bounding box center [196, 206] width 55 height 13
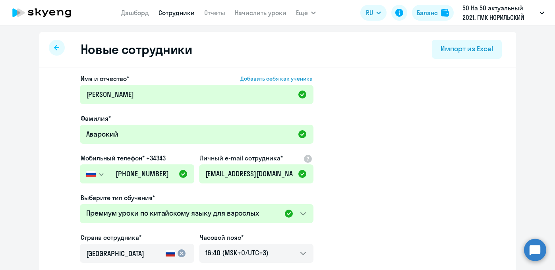
select select "chinese_adult_not_native_speaker_premium"
select select "3"
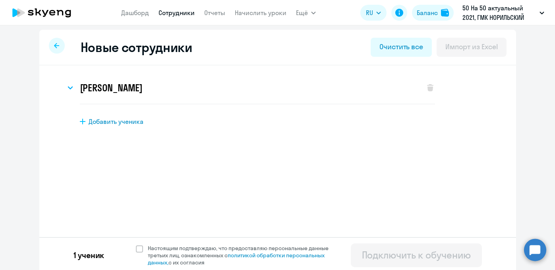
scroll to position [5, 0]
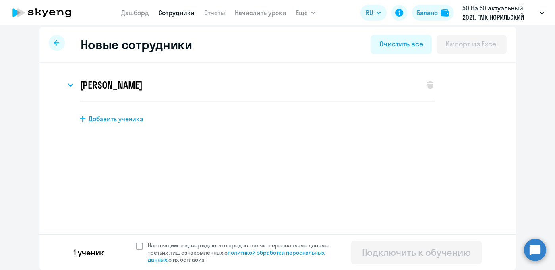
click at [136, 248] on span at bounding box center [139, 246] width 7 height 7
click at [136, 242] on input "Настоящим подтверждаю, что предоставляю персональные данные третьих лиц, ознако…" at bounding box center [136, 242] width 0 height 0
checkbox input "true"
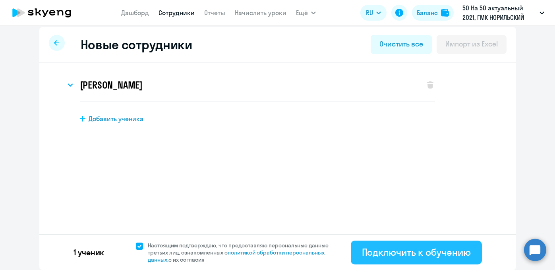
click at [389, 255] on div "Подключить к обучению" at bounding box center [416, 252] width 109 height 13
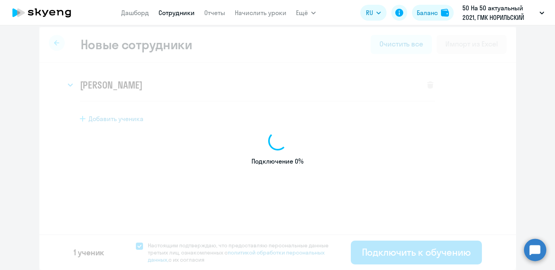
select select "english_adult_not_native_speaker"
select select "3"
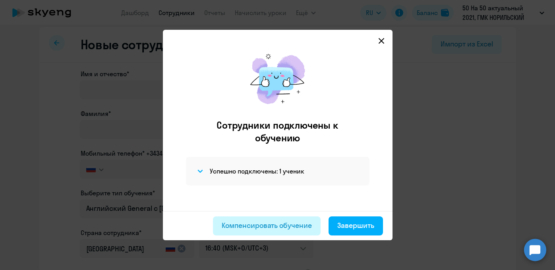
click at [303, 222] on div "Компенсировать обучение" at bounding box center [267, 226] width 90 height 10
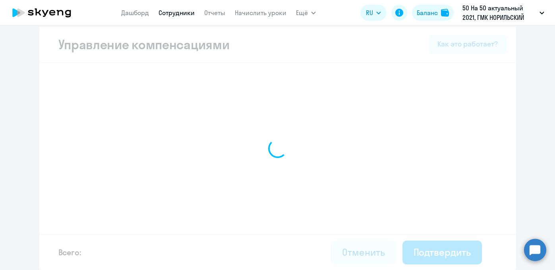
select select "MONTHLY"
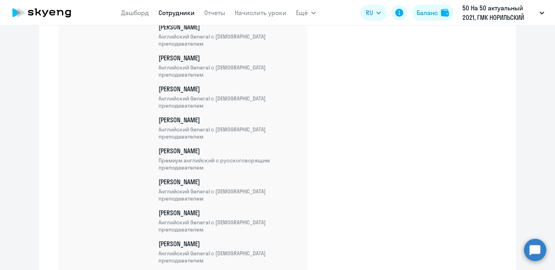
scroll to position [3711, 0]
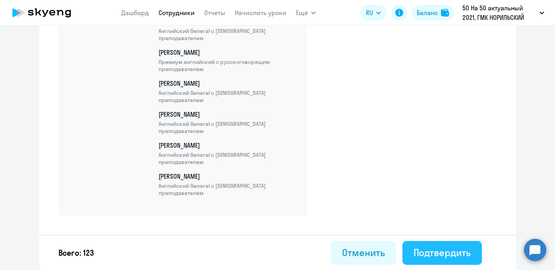
click at [440, 261] on button "Подтвердить" at bounding box center [442, 253] width 79 height 24
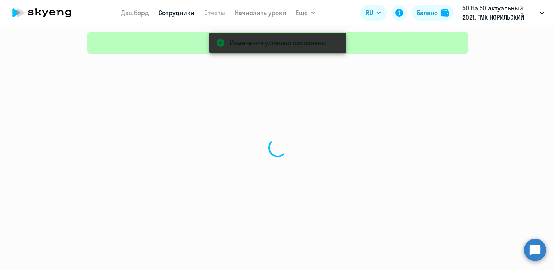
select select "30"
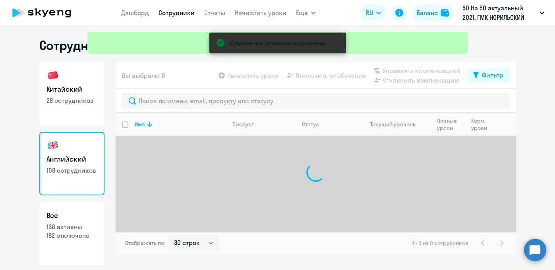
click at [93, 96] on p "28 сотрудников" at bounding box center [72, 100] width 51 height 9
select select "30"
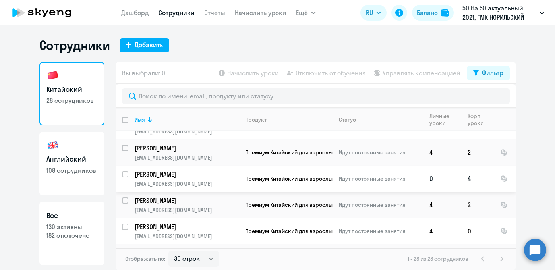
scroll to position [612, 0]
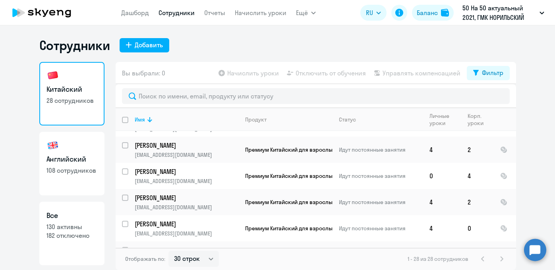
click at [157, 246] on p "Avarskii [PERSON_NAME]" at bounding box center [187, 250] width 104 height 9
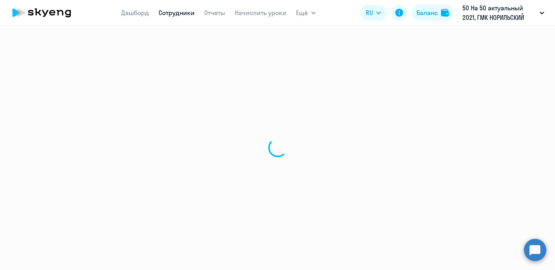
select select "english"
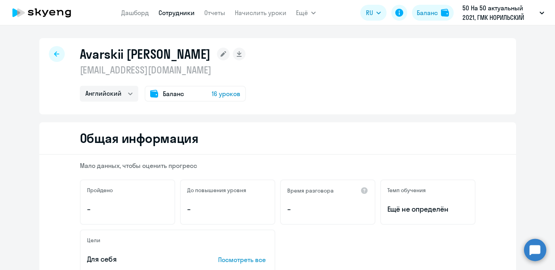
click at [221, 53] on icon at bounding box center [224, 54] width 6 height 6
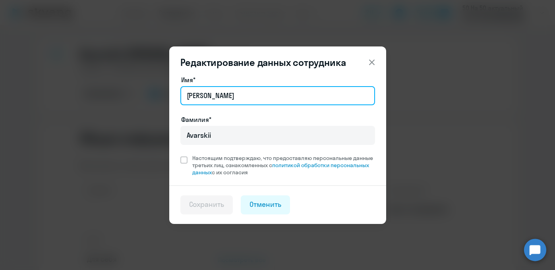
click at [206, 95] on input "[PERSON_NAME]" at bounding box center [277, 95] width 195 height 19
paste input "[PERSON_NAME]"
type input "[PERSON_NAME]"
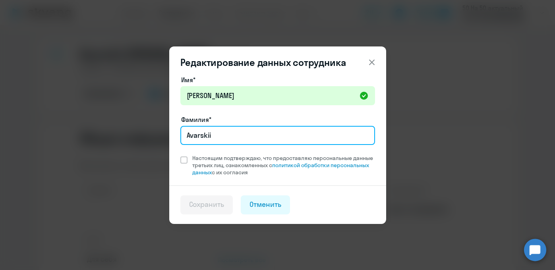
click at [229, 128] on input "Avarskii" at bounding box center [277, 135] width 195 height 19
click at [228, 128] on input "Avarskii" at bounding box center [277, 135] width 195 height 19
paste input "Аварский"
type input "Аварский"
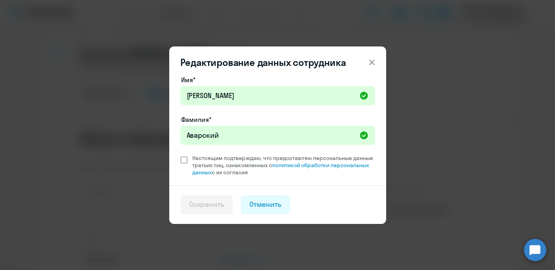
click at [186, 159] on span at bounding box center [183, 160] width 7 height 7
click at [180, 155] on input "Настоящим подтверждаю, что предоставляю персональные данные третьих лиц, ознако…" at bounding box center [180, 154] width 0 height 0
checkbox input "true"
click at [217, 206] on div "Сохранить" at bounding box center [206, 205] width 35 height 10
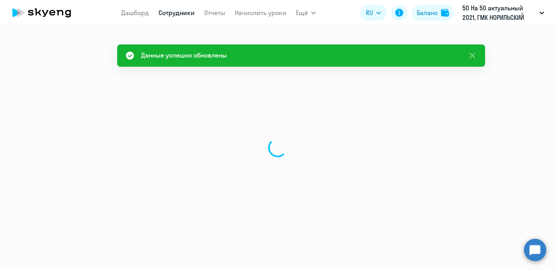
select select "english"
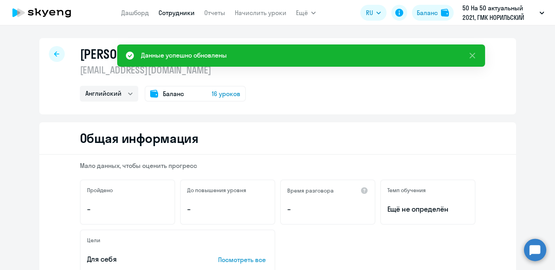
click at [54, 56] on icon at bounding box center [56, 53] width 5 height 5
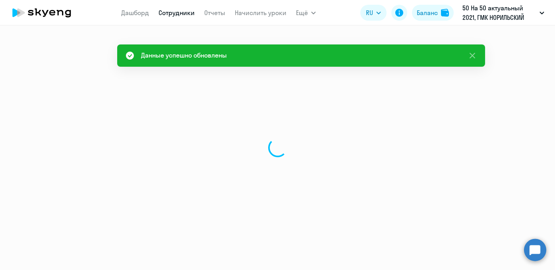
select select "30"
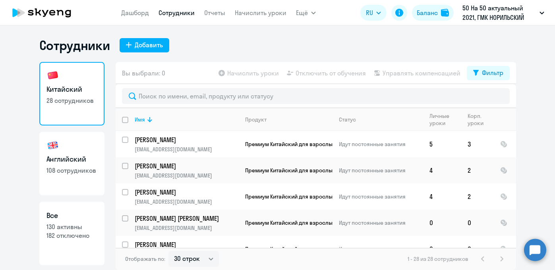
click at [57, 179] on link "Английский 108 сотрудников" at bounding box center [71, 164] width 65 height 64
select select "30"
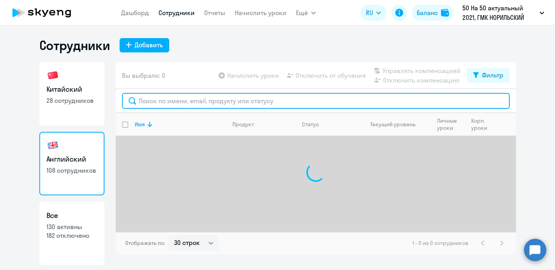
click at [190, 99] on input "text" at bounding box center [316, 101] width 388 height 16
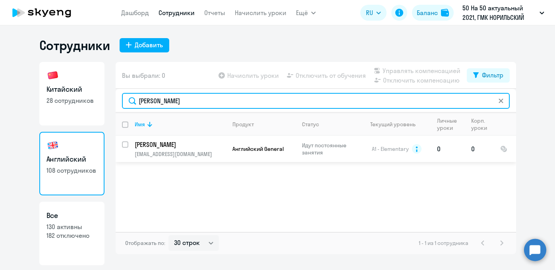
type input "[PERSON_NAME]"
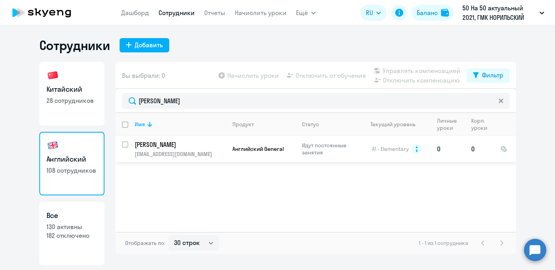
click at [127, 145] on input "select row 7584179" at bounding box center [130, 149] width 16 height 16
checkbox input "true"
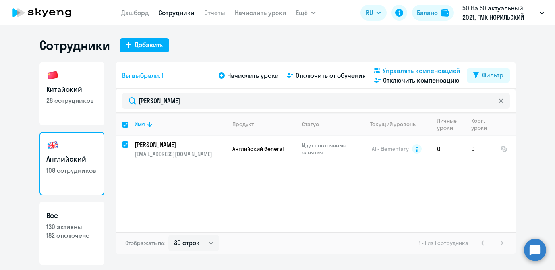
click at [416, 68] on span "Управлять компенсацией" at bounding box center [422, 71] width 78 height 10
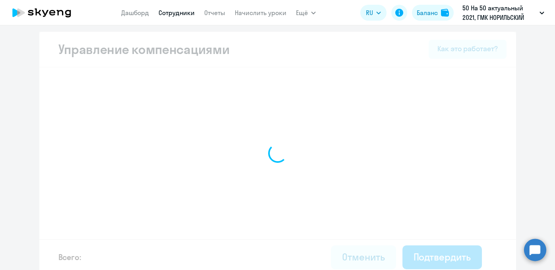
select select "MONTHLY"
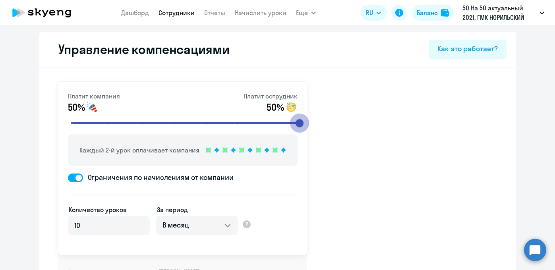
drag, startPoint x: 167, startPoint y: 120, endPoint x: 328, endPoint y: 127, distance: 160.7
click at [309, 127] on input "range" at bounding box center [186, 122] width 246 height 17
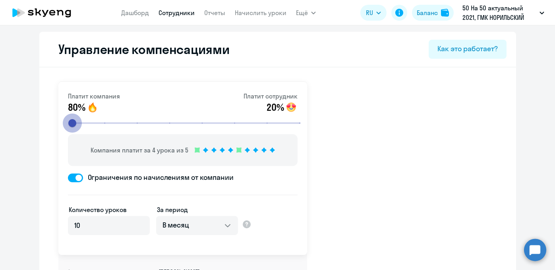
drag, startPoint x: 300, startPoint y: 124, endPoint x: 31, endPoint y: 125, distance: 269.9
click at [63, 125] on input "range" at bounding box center [186, 122] width 246 height 17
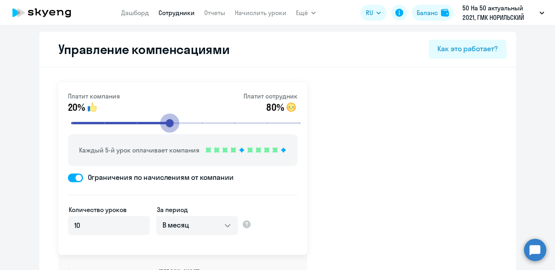
drag, startPoint x: 65, startPoint y: 125, endPoint x: 179, endPoint y: 126, distance: 114.1
type input "4"
click at [179, 126] on input "range" at bounding box center [186, 122] width 246 height 17
click at [176, 14] on link "Сотрудники" at bounding box center [177, 13] width 36 height 8
select select "30"
